Goal: Task Accomplishment & Management: Manage account settings

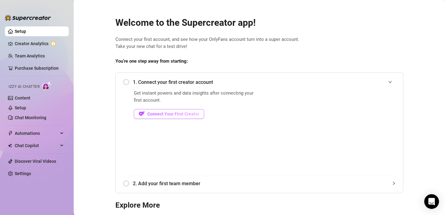
scroll to position [2, 0]
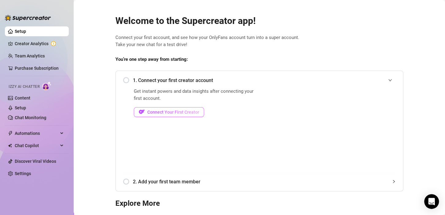
click at [166, 114] on span "Connect Your First Creator" at bounding box center [173, 112] width 52 height 5
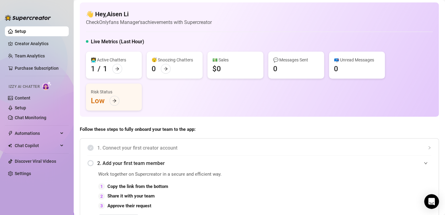
scroll to position [73, 0]
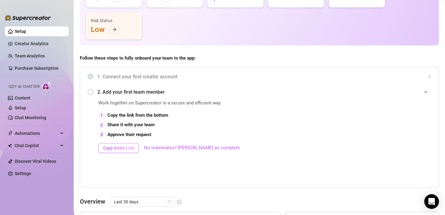
click at [129, 147] on span "Copy Invite Link" at bounding box center [118, 147] width 31 height 5
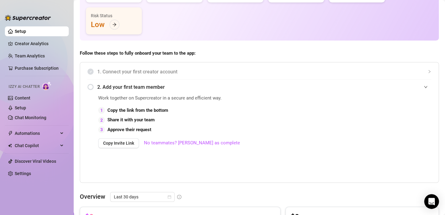
scroll to position [77, 0]
click at [115, 146] on button "Copy Invite Link" at bounding box center [118, 144] width 41 height 10
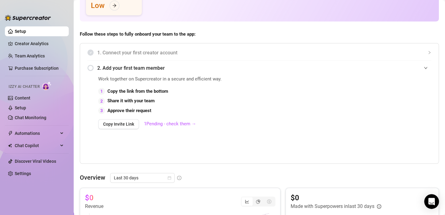
scroll to position [97, 0]
click at [161, 126] on link "1 Pending - check them →" at bounding box center [170, 124] width 52 height 6
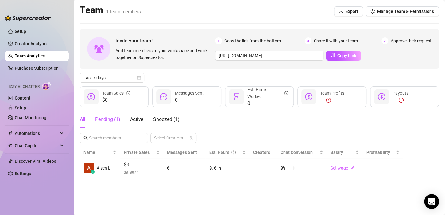
click at [103, 117] on div "Pending ( 1 )" at bounding box center [107, 119] width 25 height 7
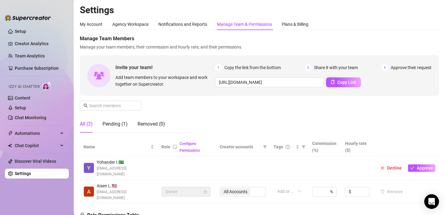
scroll to position [2, 0]
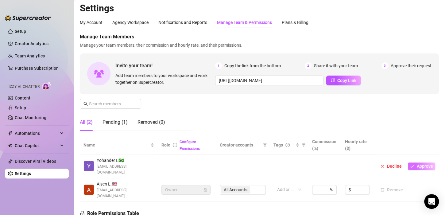
click at [410, 164] on icon "check" at bounding box center [412, 166] width 4 height 4
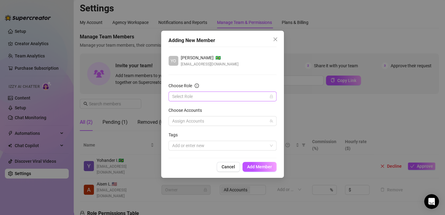
click at [249, 96] on input "Choose Role" at bounding box center [219, 96] width 95 height 9
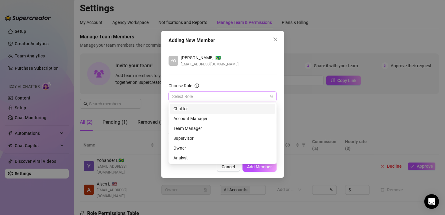
click at [240, 111] on div "Chatter" at bounding box center [222, 108] width 98 height 7
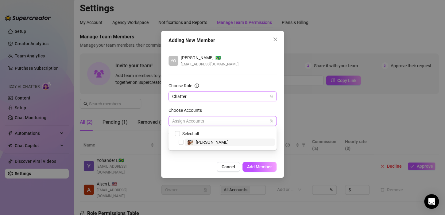
click at [235, 118] on div at bounding box center [219, 121] width 99 height 9
click at [223, 144] on span "[PERSON_NAME]" at bounding box center [230, 141] width 90 height 7
checkbox input "true"
click at [230, 157] on div "YO [PERSON_NAME] 🇧🇷 [EMAIL_ADDRESS][DOMAIN_NAME] Choose Role Chatter Choose Acc…" at bounding box center [222, 102] width 108 height 111
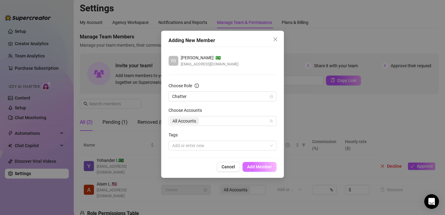
click at [260, 165] on span "Add Member" at bounding box center [259, 166] width 25 height 5
